Goal: Task Accomplishment & Management: Use online tool/utility

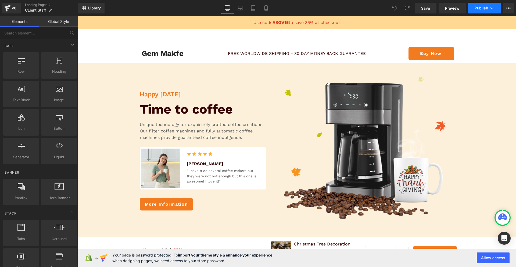
click at [477, 5] on button "Publish" at bounding box center [484, 8] width 33 height 11
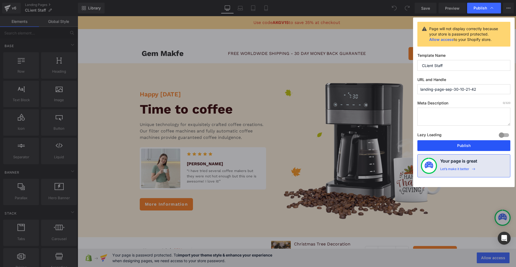
click at [430, 149] on button "Publish" at bounding box center [463, 145] width 93 height 11
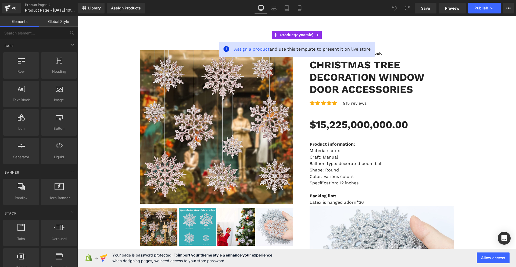
click at [236, 51] on span "Assign a product" at bounding box center [251, 48] width 35 height 5
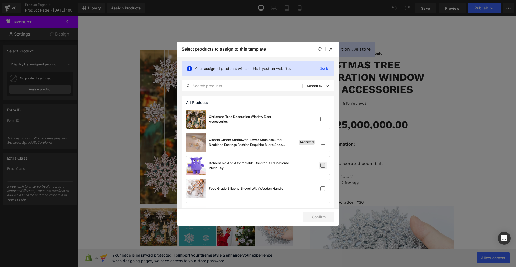
click at [323, 165] on label at bounding box center [322, 165] width 5 height 5
click at [323, 165] on input "checkbox" at bounding box center [323, 165] width 0 height 0
click at [322, 191] on label at bounding box center [322, 188] width 5 height 5
click at [323, 188] on input "checkbox" at bounding box center [323, 188] width 0 height 0
click at [313, 216] on button "Confirm" at bounding box center [318, 216] width 31 height 11
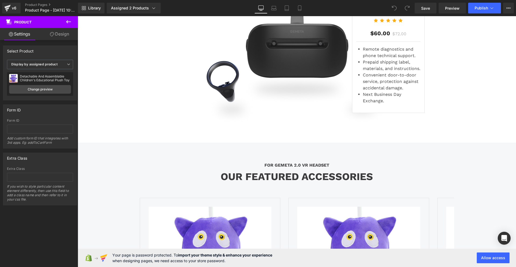
scroll to position [2826, 0]
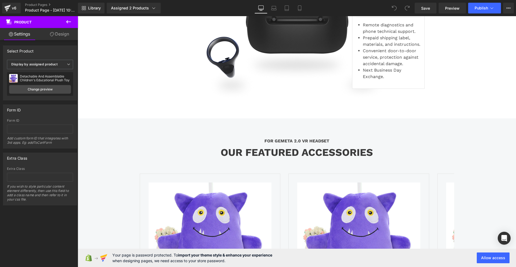
click at [484, 13] on div "Library Assigned 2 Products Product Preview Detachable And Assemblable Children…" at bounding box center [297, 8] width 438 height 16
click at [479, 10] on button "Publish" at bounding box center [484, 8] width 33 height 11
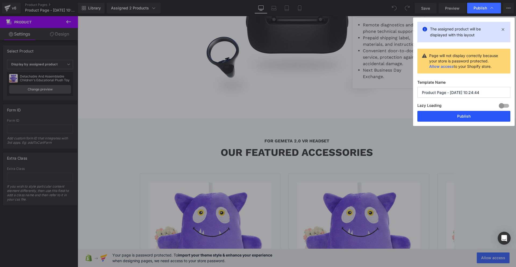
click at [449, 115] on button "Publish" at bounding box center [463, 116] width 93 height 11
